Goal: Task Accomplishment & Management: Manage account settings

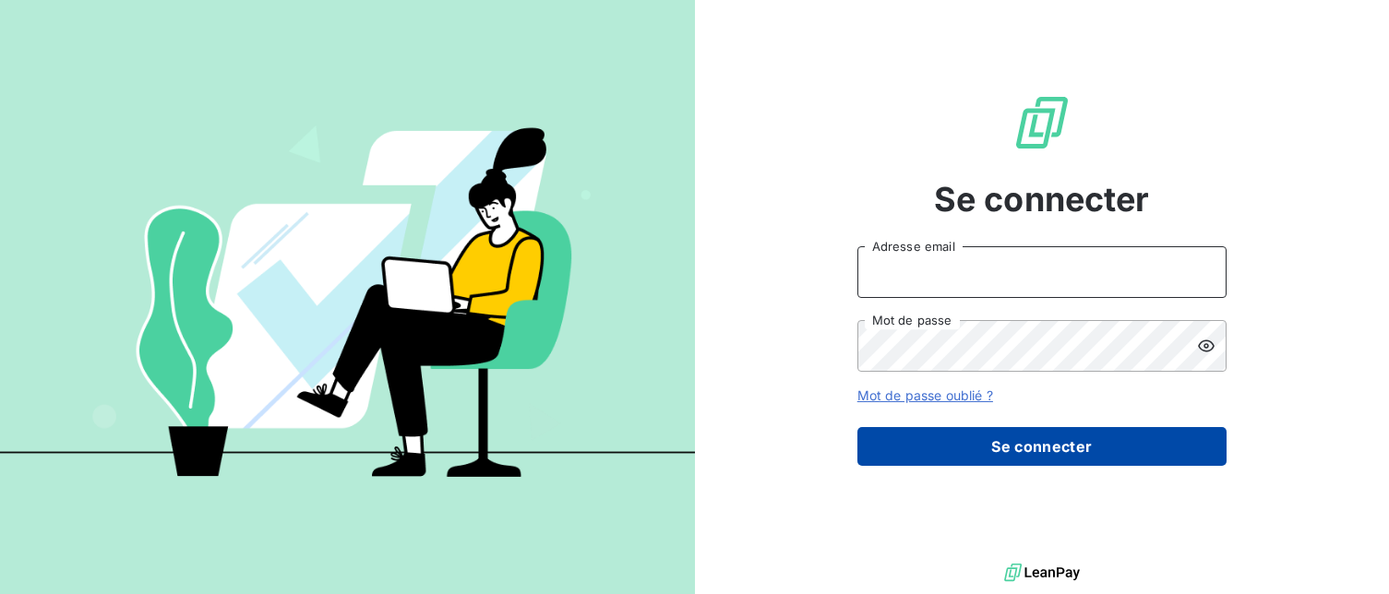
type input "[EMAIL_ADDRESS][DOMAIN_NAME]"
click at [979, 450] on button "Se connecter" at bounding box center [1041, 446] width 369 height 39
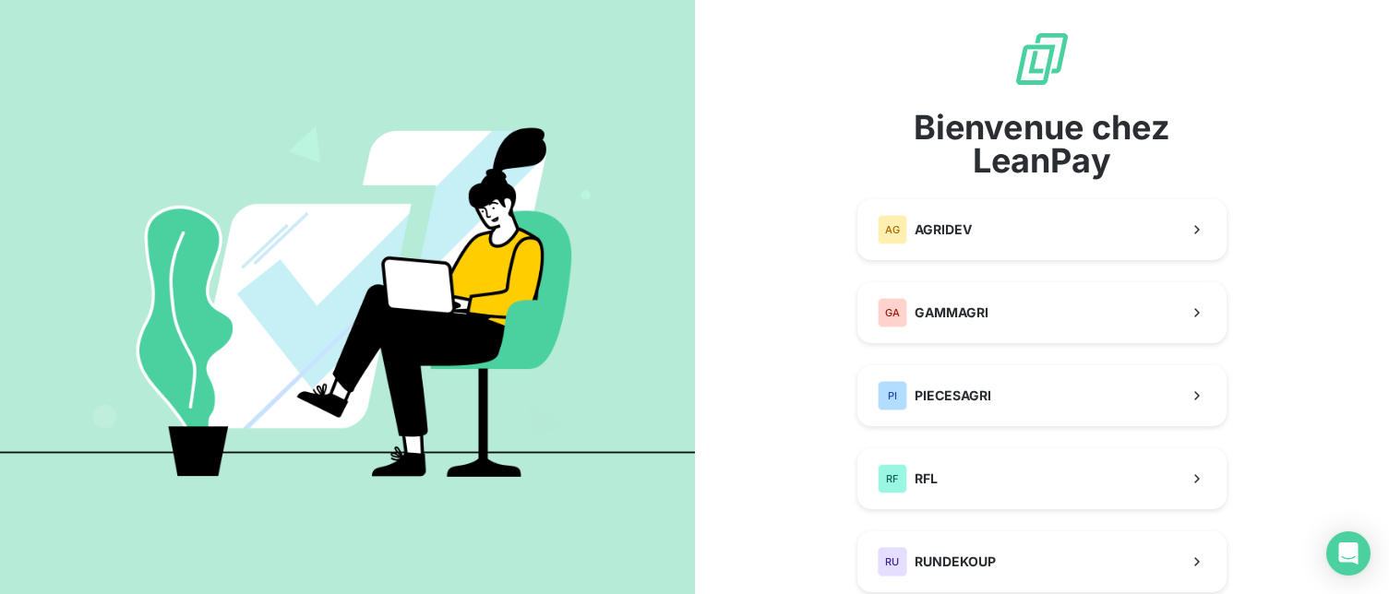
scroll to position [227, 0]
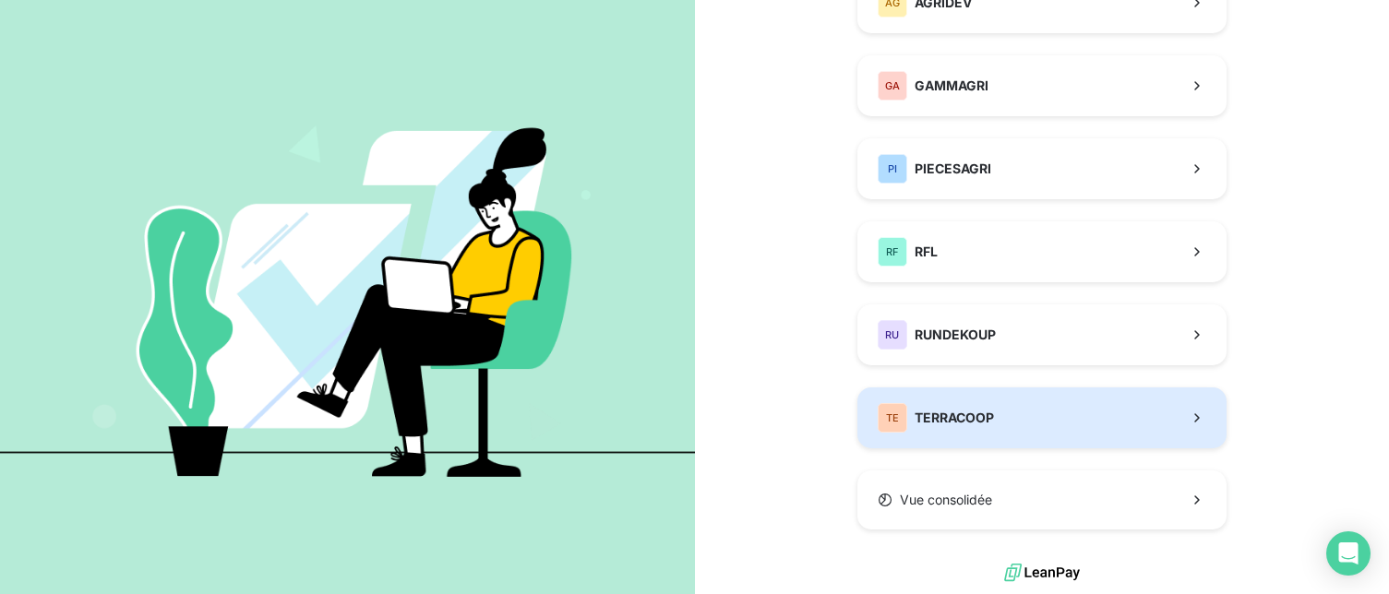
click at [973, 432] on div "TE TERRACOOP" at bounding box center [936, 418] width 116 height 30
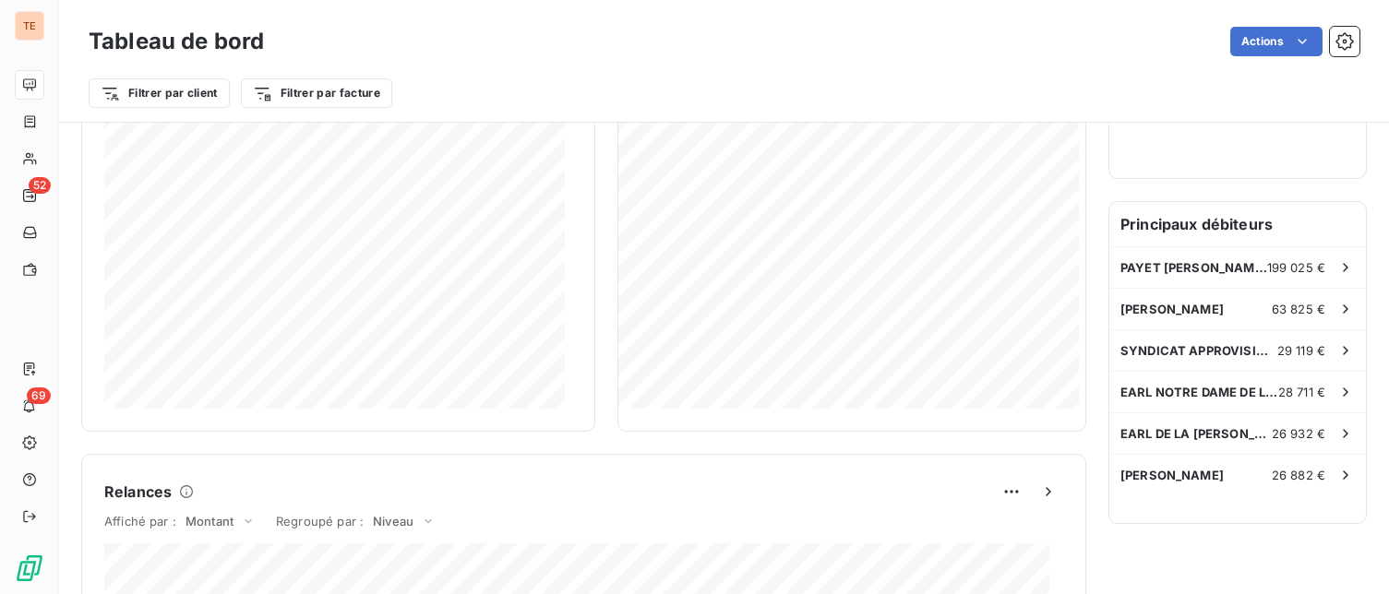
scroll to position [1, 0]
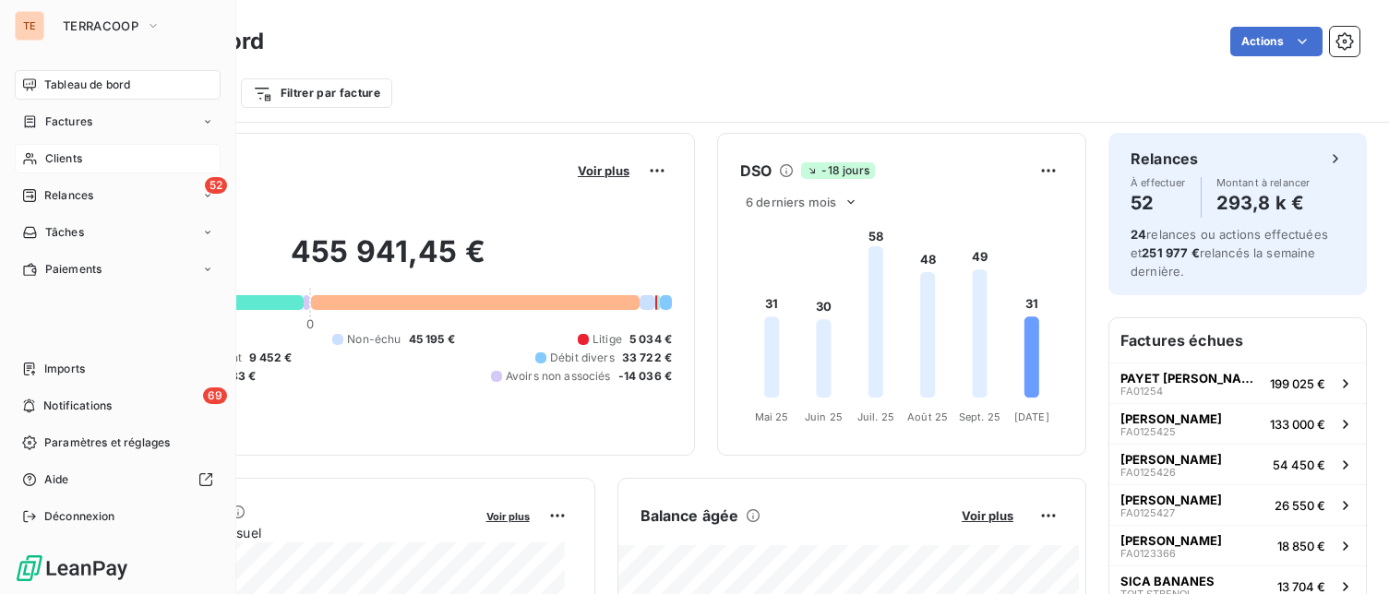
click at [145, 157] on div "Clients" at bounding box center [118, 159] width 206 height 30
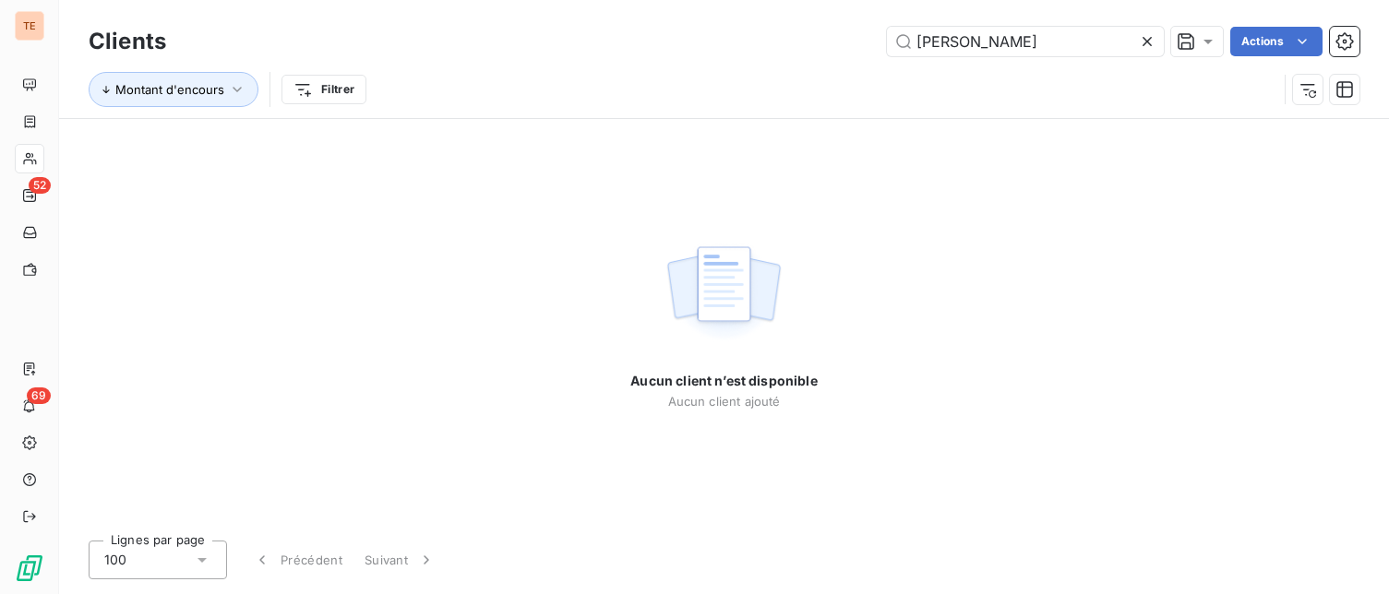
drag, startPoint x: 1027, startPoint y: 43, endPoint x: 849, endPoint y: 40, distance: 178.1
click at [849, 40] on div "EARL MONTVE Actions" at bounding box center [773, 42] width 1171 height 30
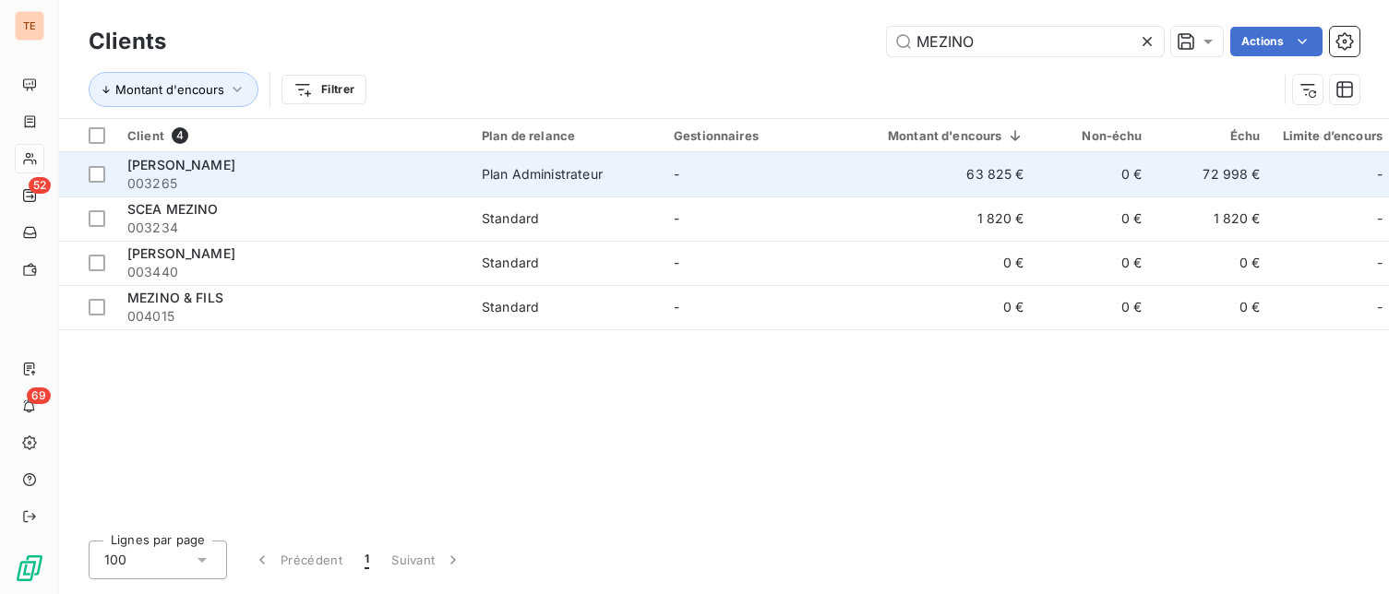
type input "MEZINO"
click at [235, 168] on span "[PERSON_NAME]" at bounding box center [181, 165] width 108 height 16
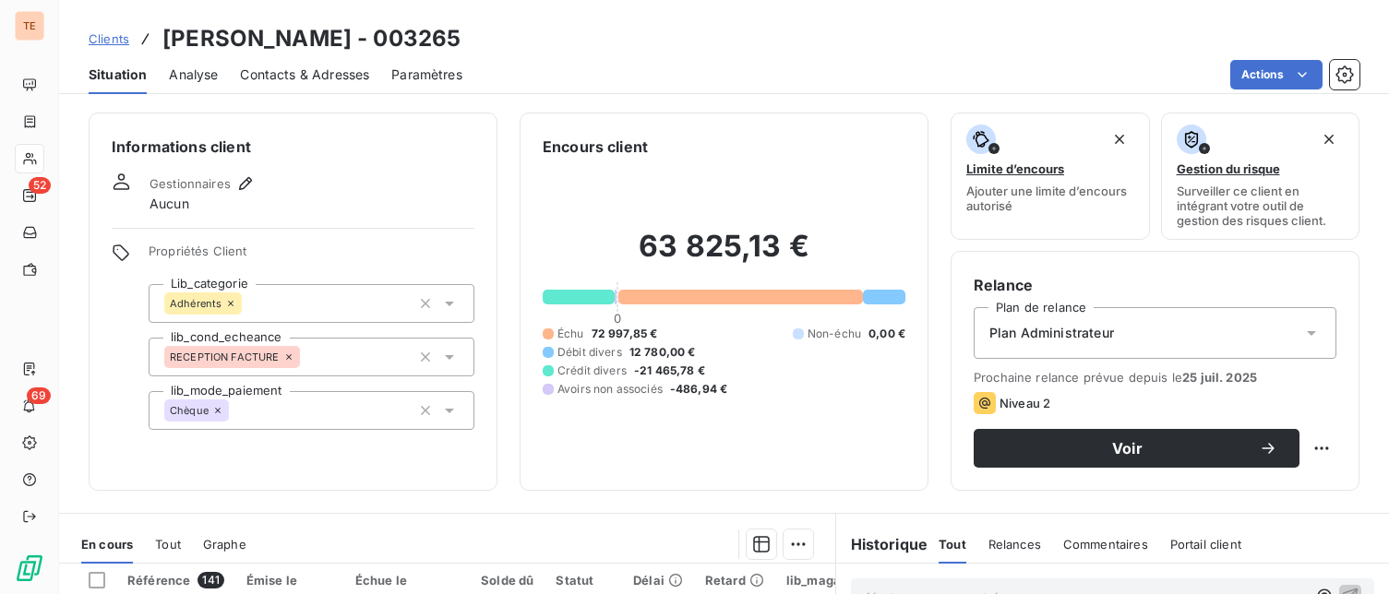
click at [197, 76] on span "Analyse" at bounding box center [193, 75] width 49 height 18
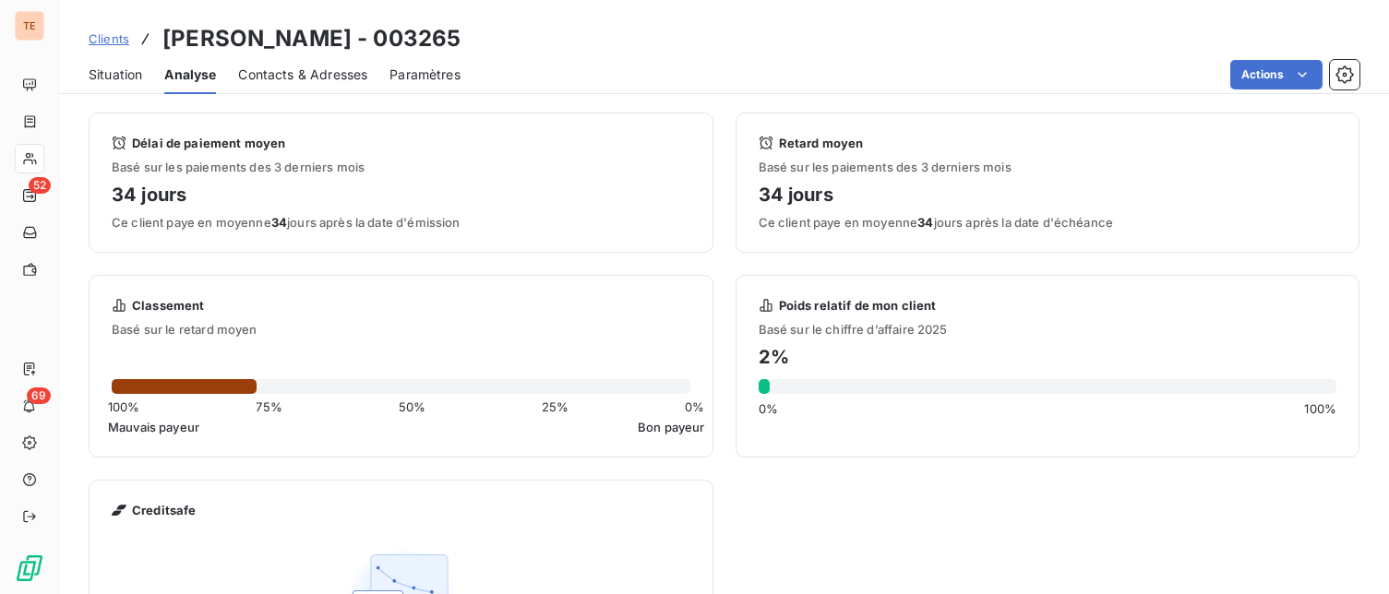
click at [298, 75] on span "Contacts & Adresses" at bounding box center [302, 75] width 129 height 18
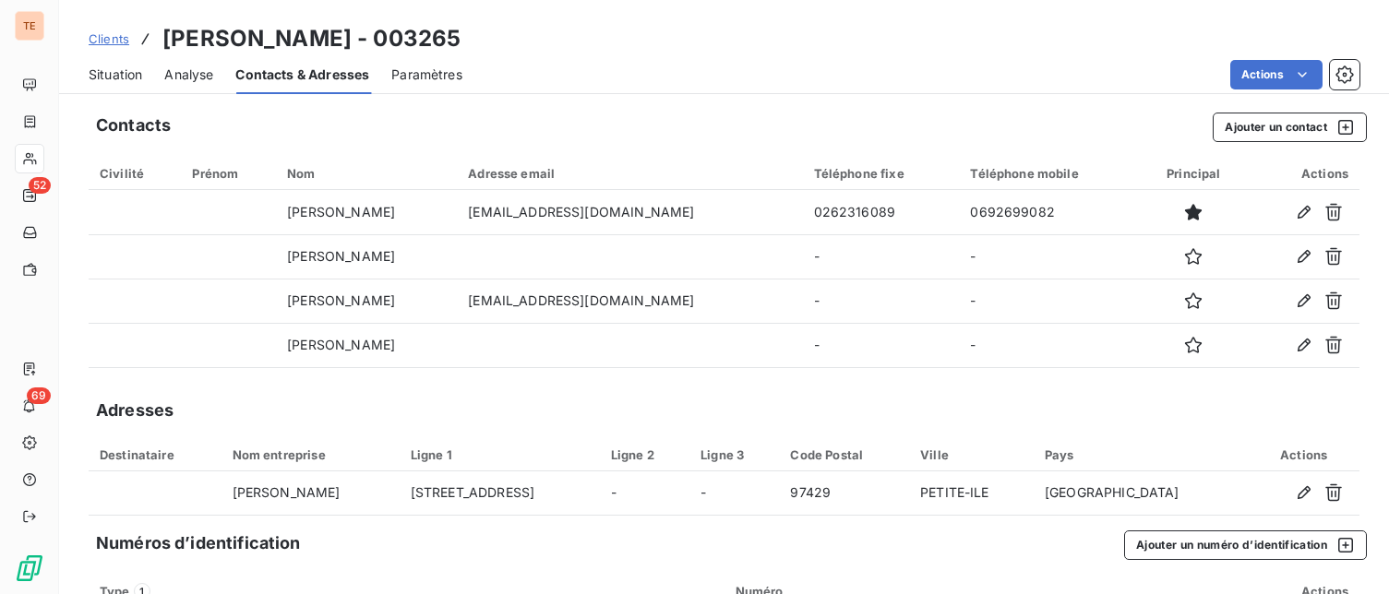
click at [430, 72] on span "Paramètres" at bounding box center [426, 75] width 71 height 18
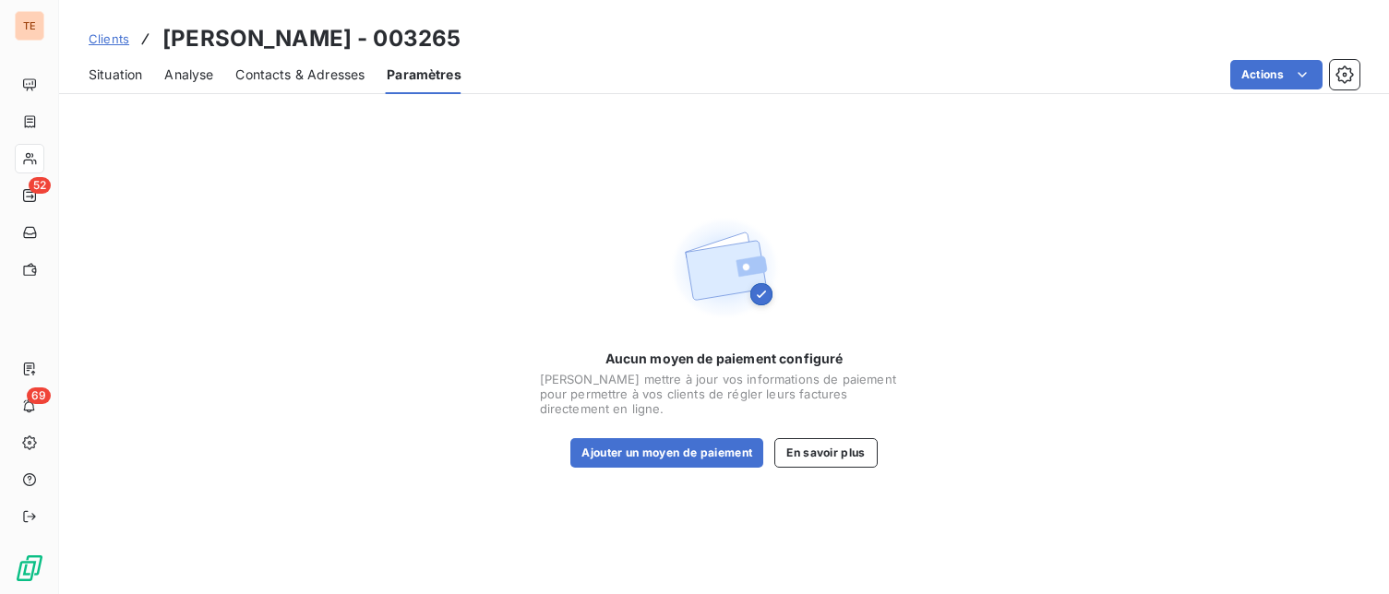
click at [299, 76] on span "Contacts & Adresses" at bounding box center [299, 75] width 129 height 18
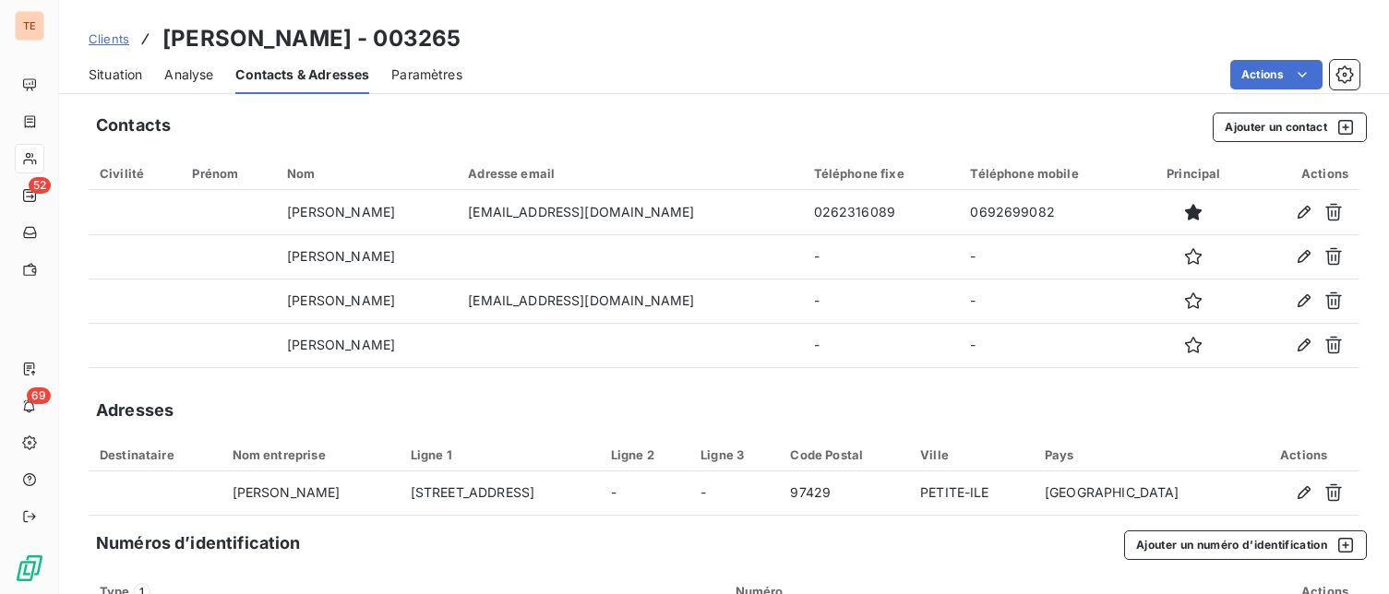
click at [113, 80] on span "Situation" at bounding box center [116, 75] width 54 height 18
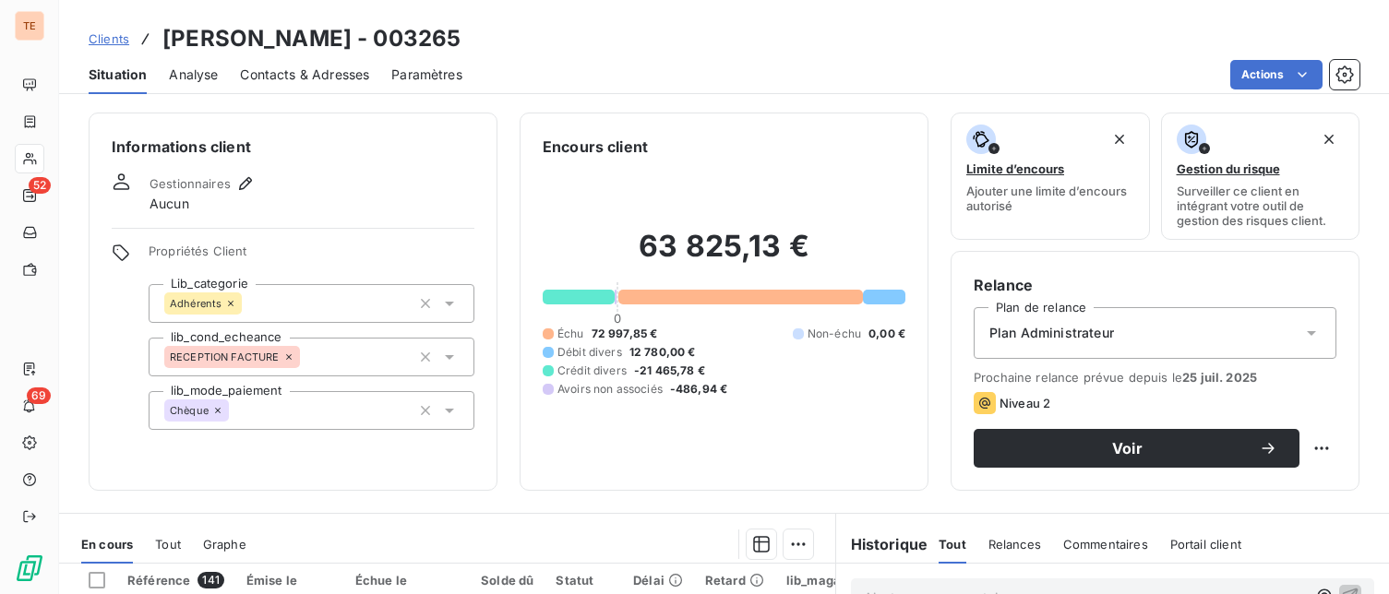
click at [100, 39] on span "Clients" at bounding box center [109, 38] width 41 height 15
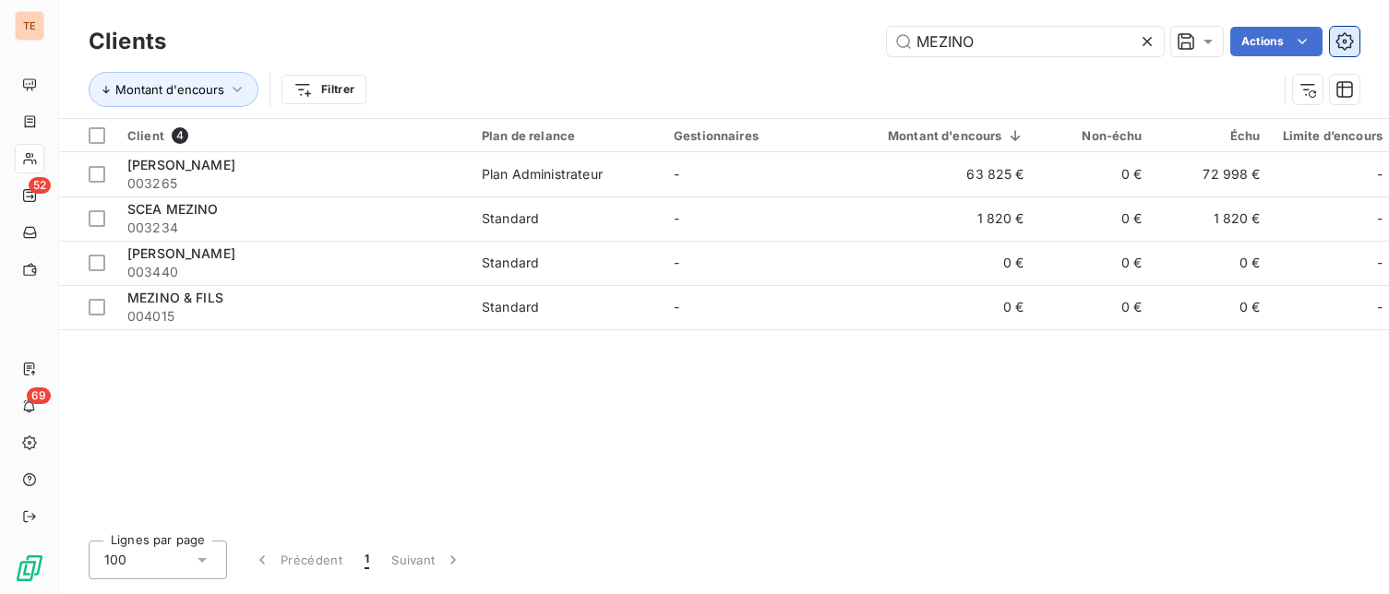
click at [1345, 45] on icon "button" at bounding box center [1344, 41] width 18 height 18
click at [1343, 43] on html "TE 52 69 Clients MEZINO Actions Montant d'encours Filtrer Client 4 Plan de rela…" at bounding box center [694, 297] width 1389 height 594
click at [1343, 43] on icon "button" at bounding box center [1344, 41] width 18 height 18
